Goal: Navigation & Orientation: Find specific page/section

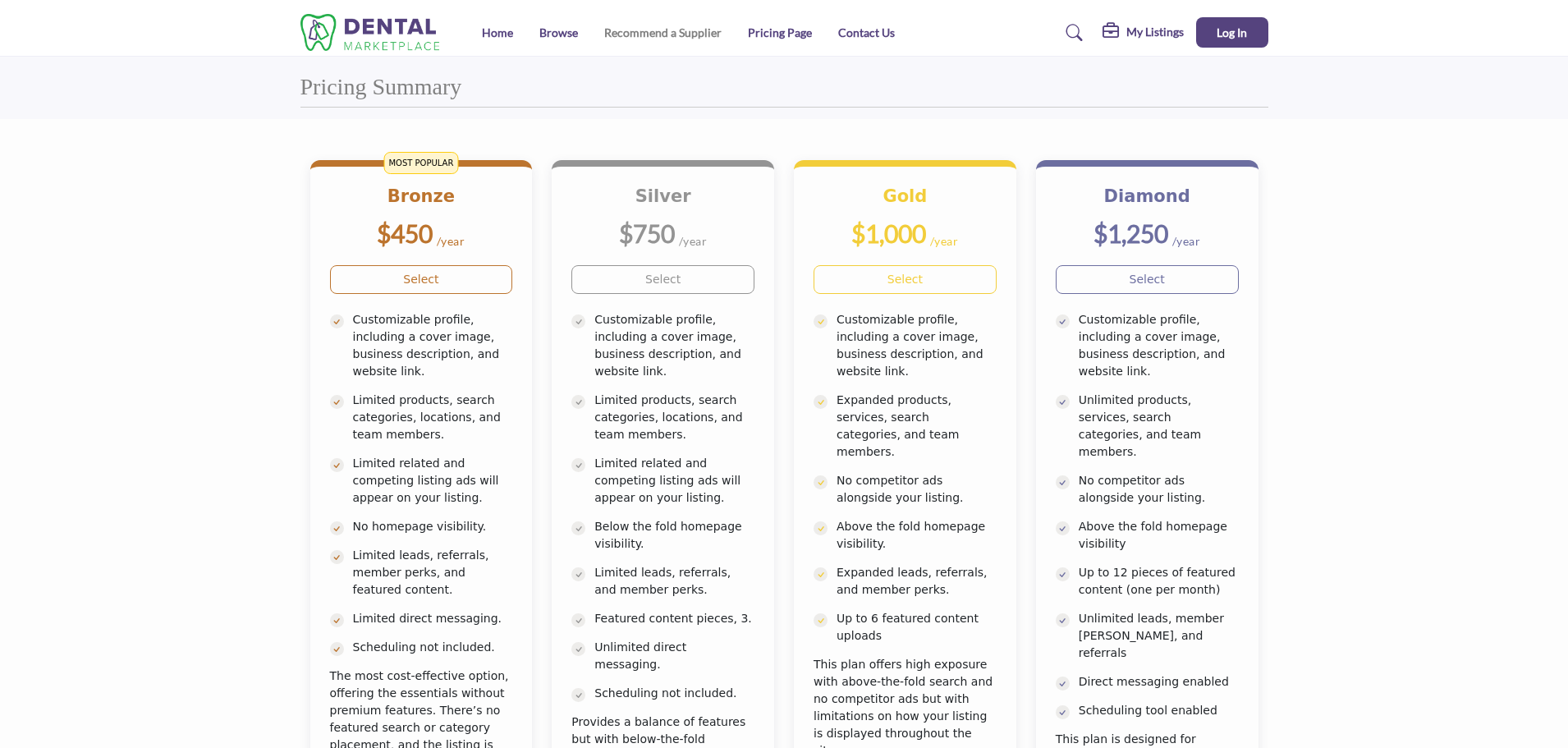
click at [651, 30] on link "Recommend a Supplier" at bounding box center [663, 32] width 117 height 14
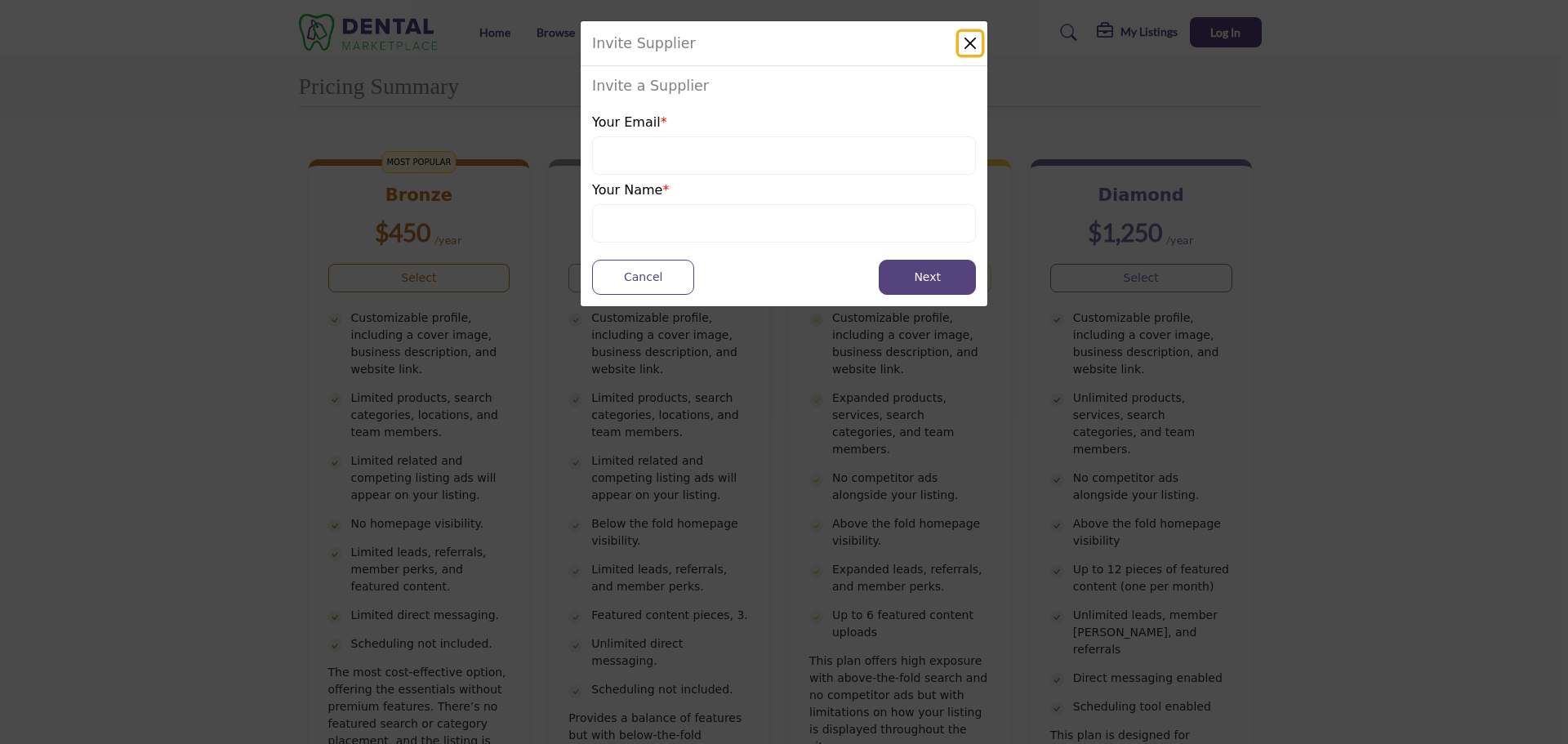
click at [970, 38] on button "Close" at bounding box center [970, 43] width 23 height 23
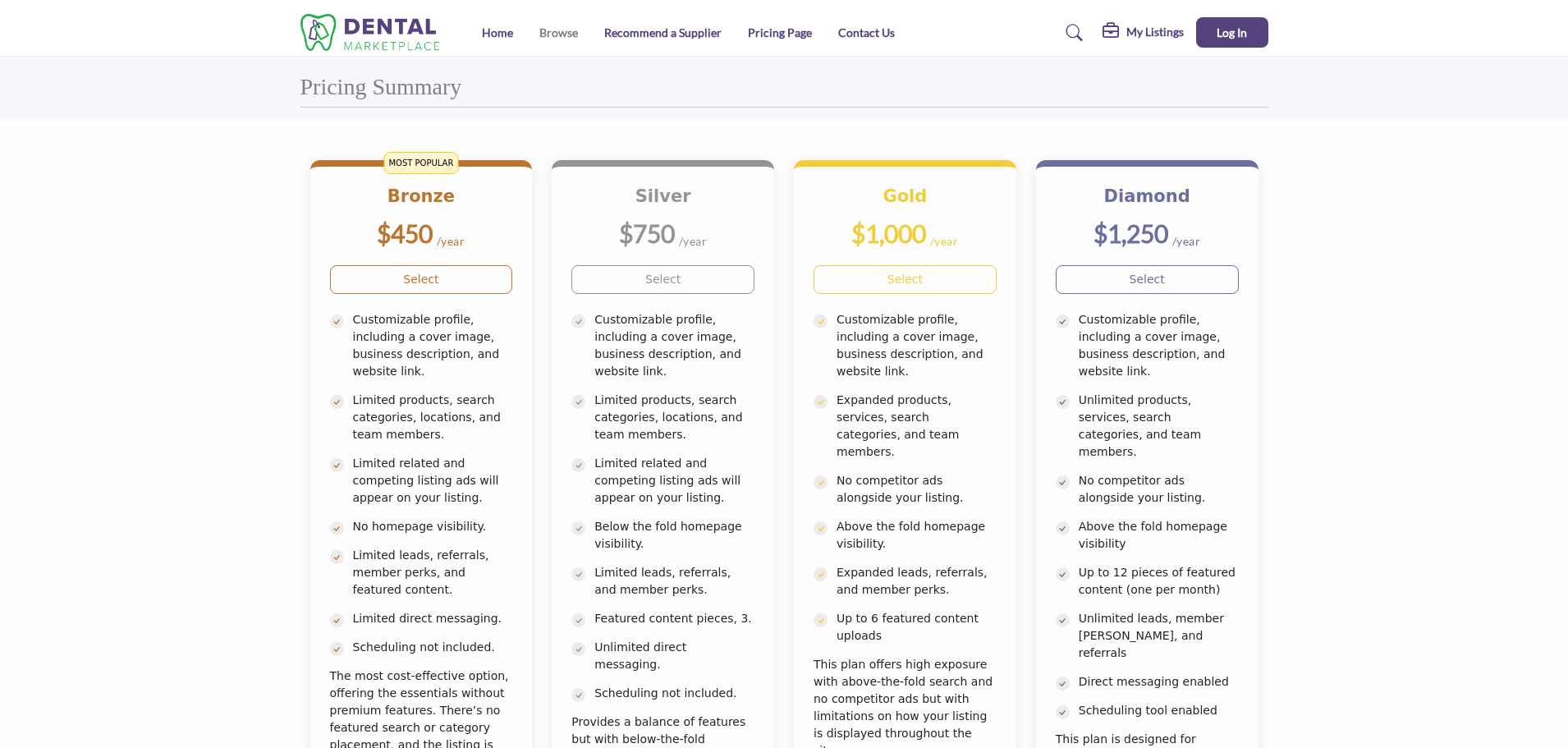
click at [553, 31] on link "Browse" at bounding box center [558, 32] width 38 height 14
